Goal: Navigation & Orientation: Find specific page/section

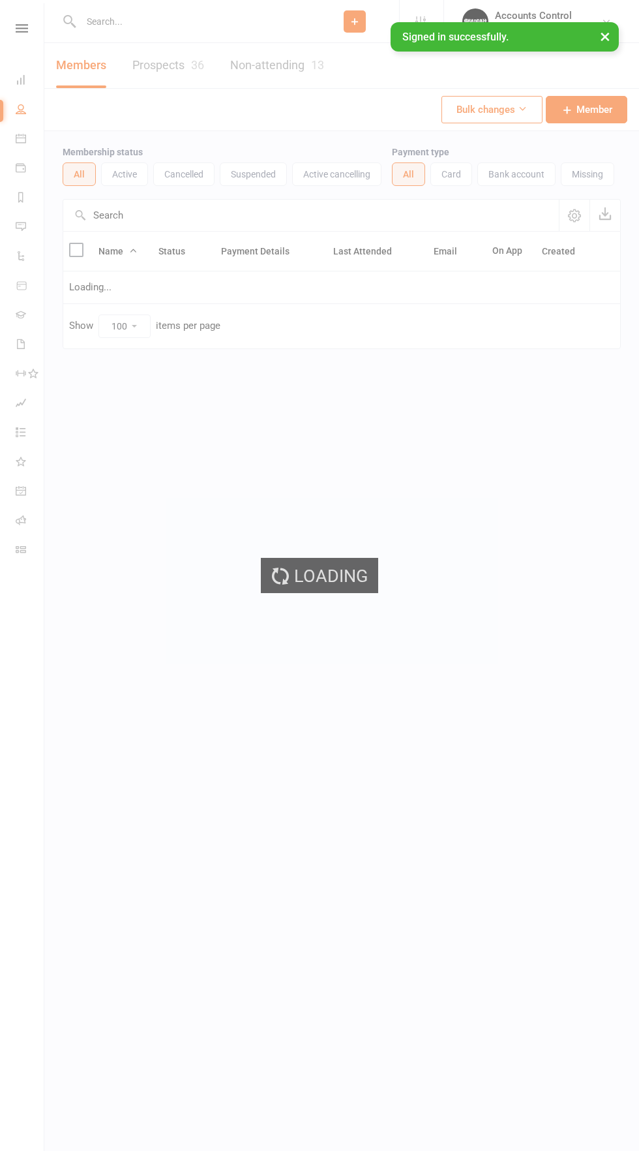
select select "100"
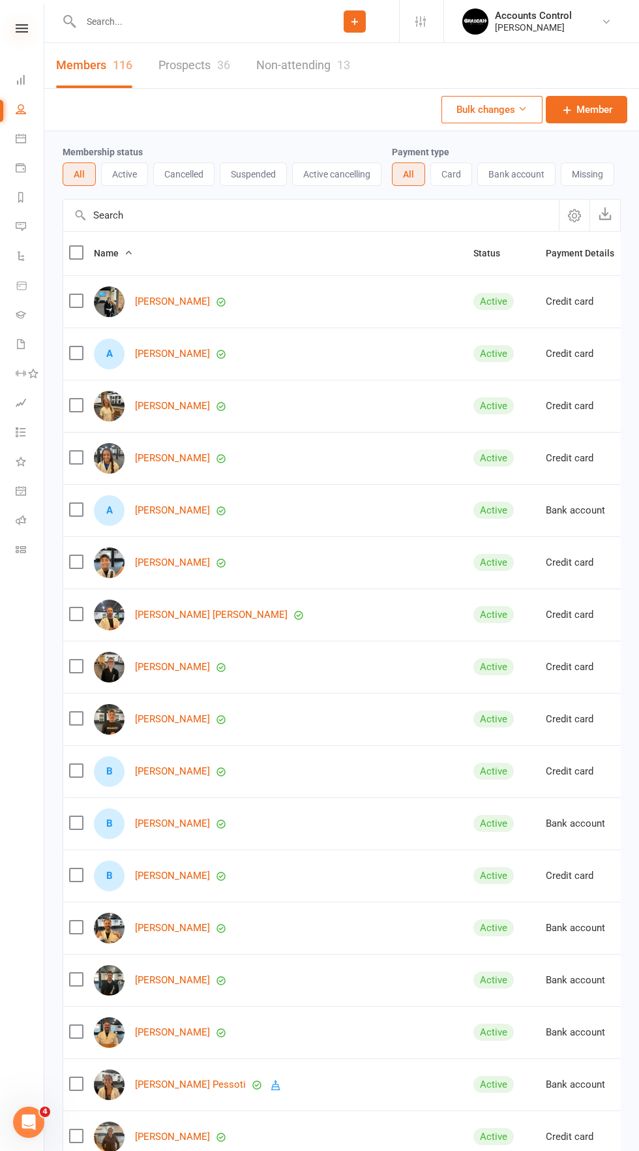
click at [22, 28] on icon at bounding box center [22, 28] width 12 height 8
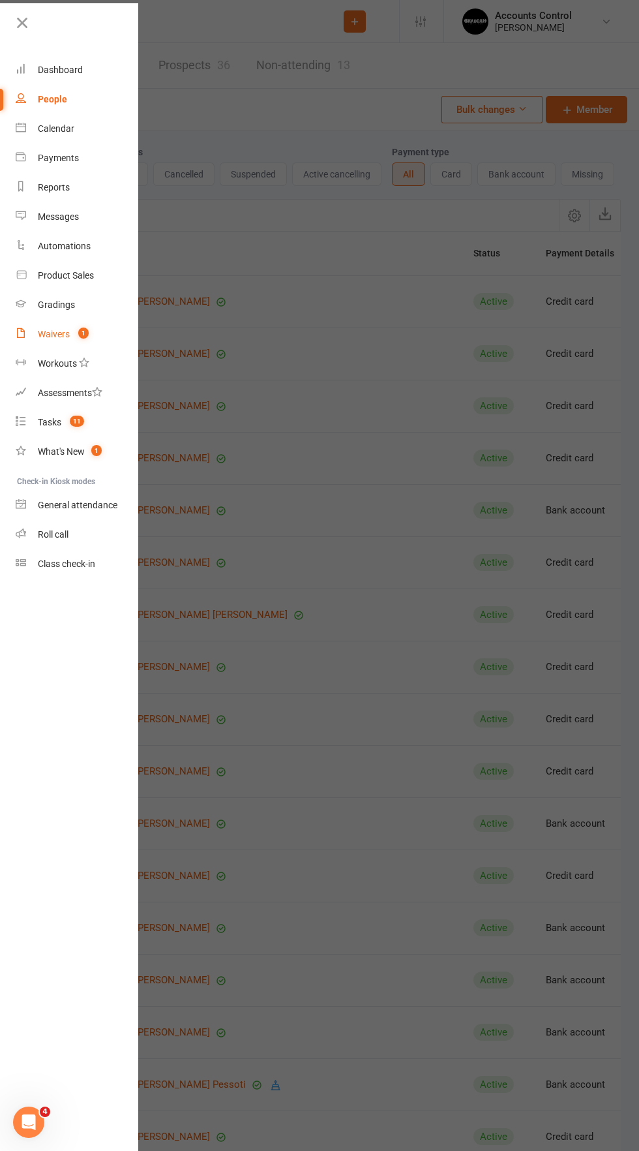
click at [55, 333] on div "Waivers" at bounding box center [54, 334] width 32 height 10
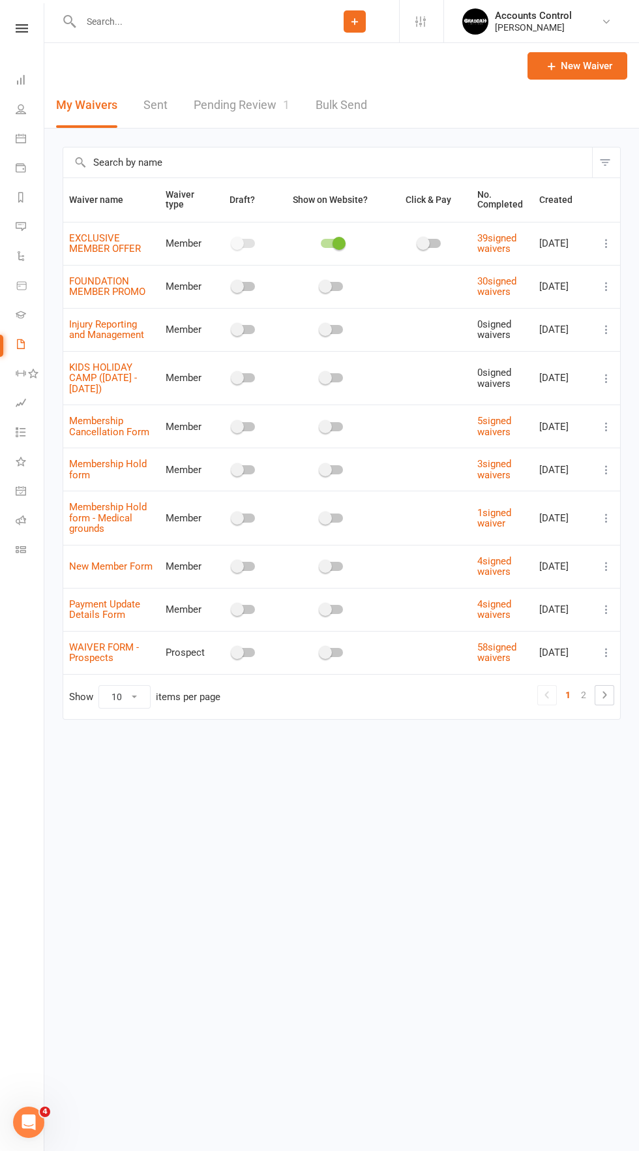
click at [229, 104] on link "Pending Review 1" at bounding box center [242, 105] width 96 height 45
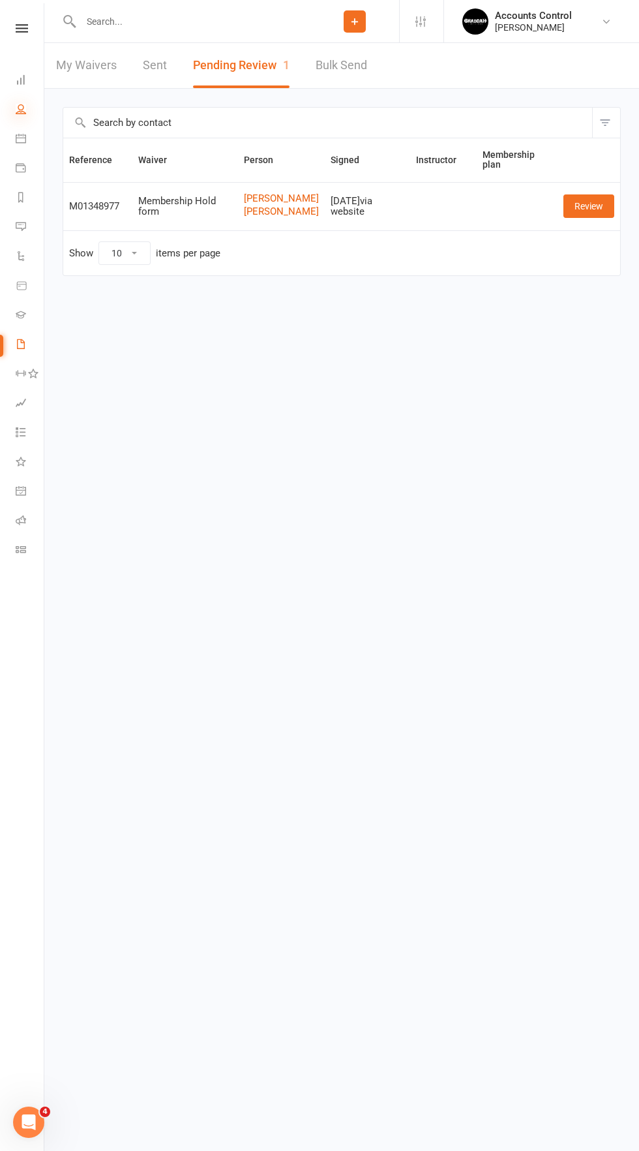
click at [23, 112] on icon at bounding box center [21, 109] width 10 height 10
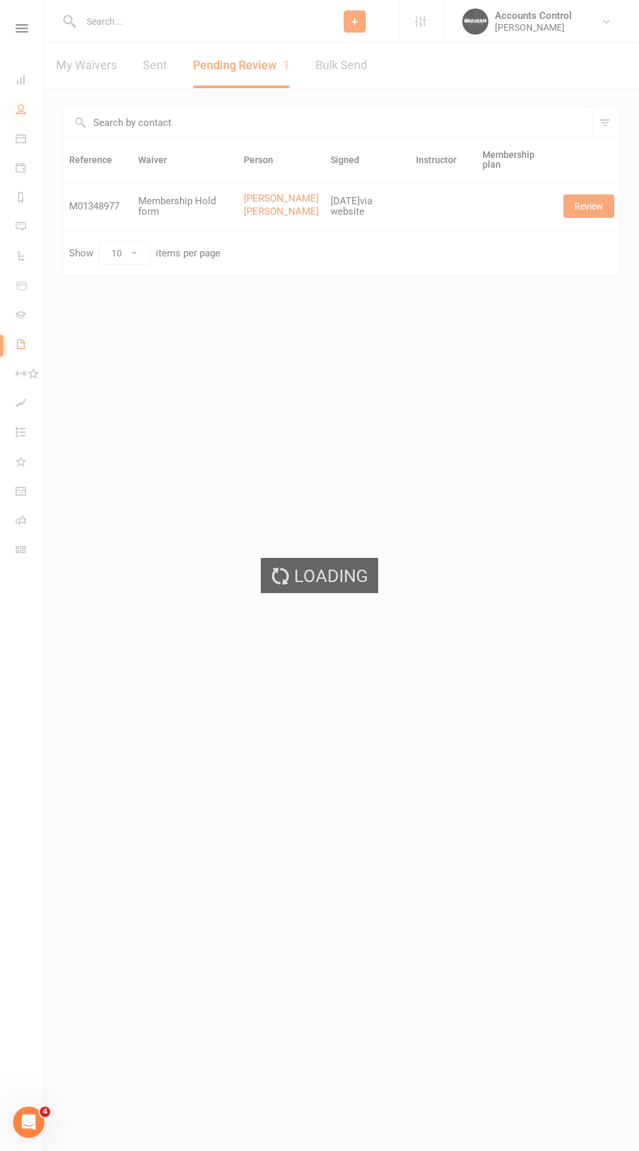
select select "100"
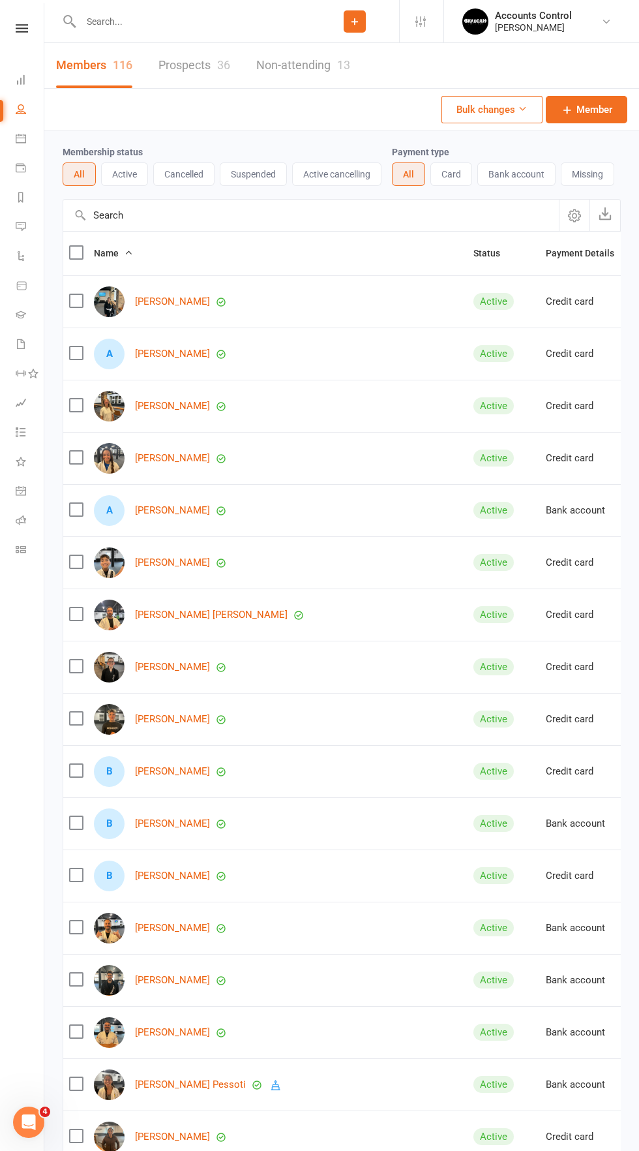
click at [182, 63] on link "Prospects 36" at bounding box center [195, 65] width 72 height 45
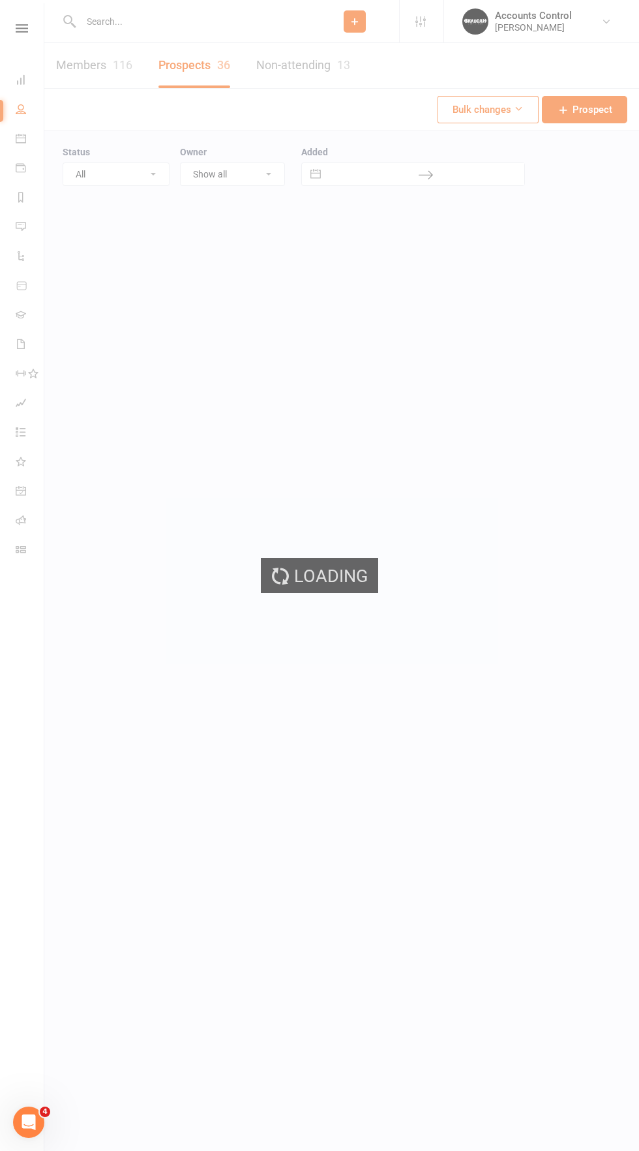
select select "100"
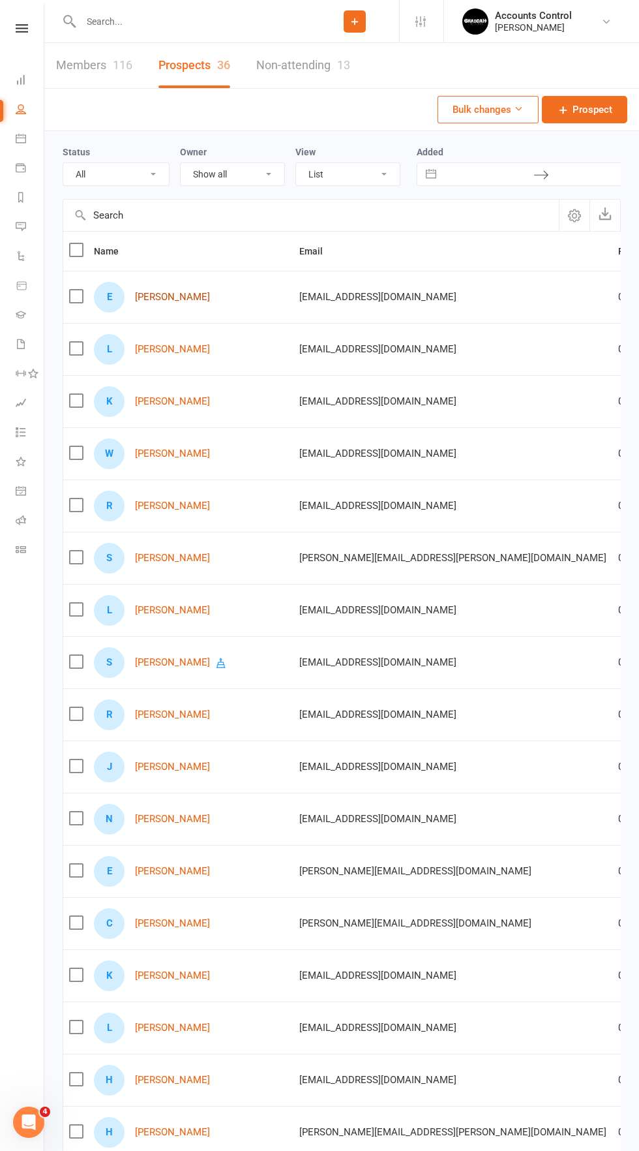
click at [150, 296] on link "[PERSON_NAME]" at bounding box center [172, 297] width 75 height 11
